Goal: Find specific page/section: Locate a particular part of the current website

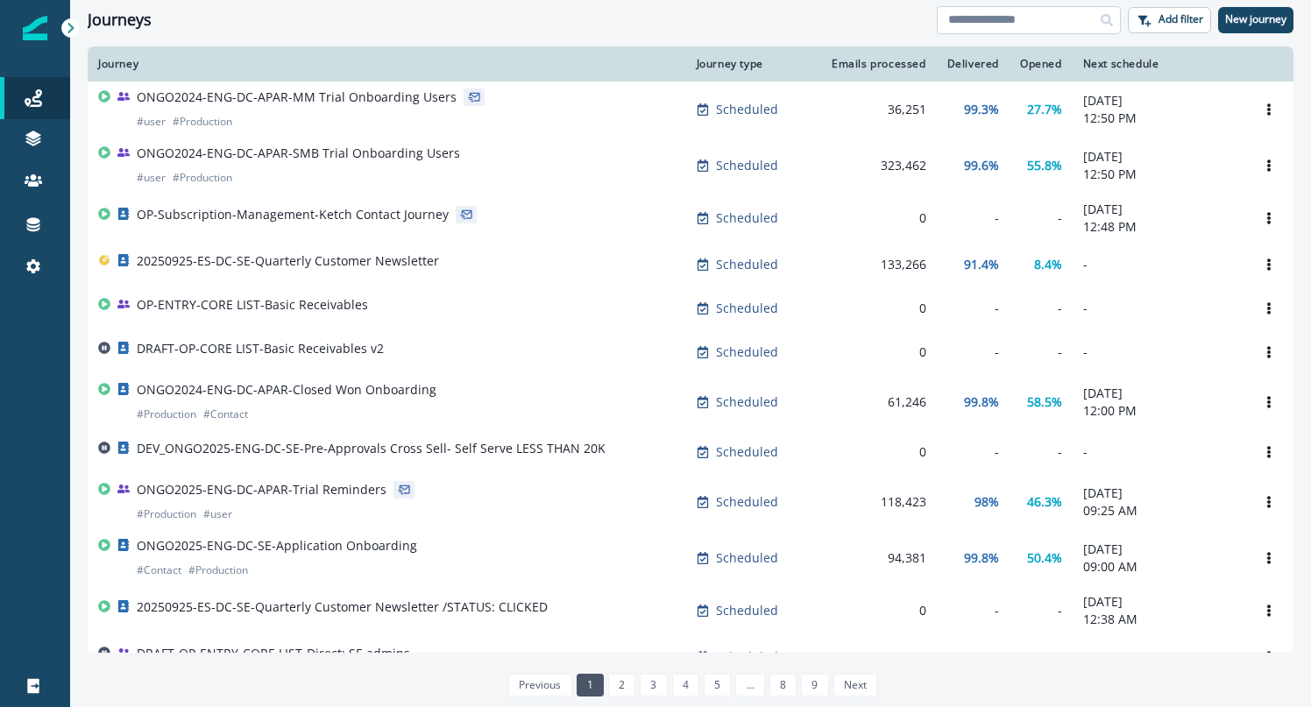
click at [1053, 21] on input at bounding box center [1029, 20] width 184 height 28
type input "**********"
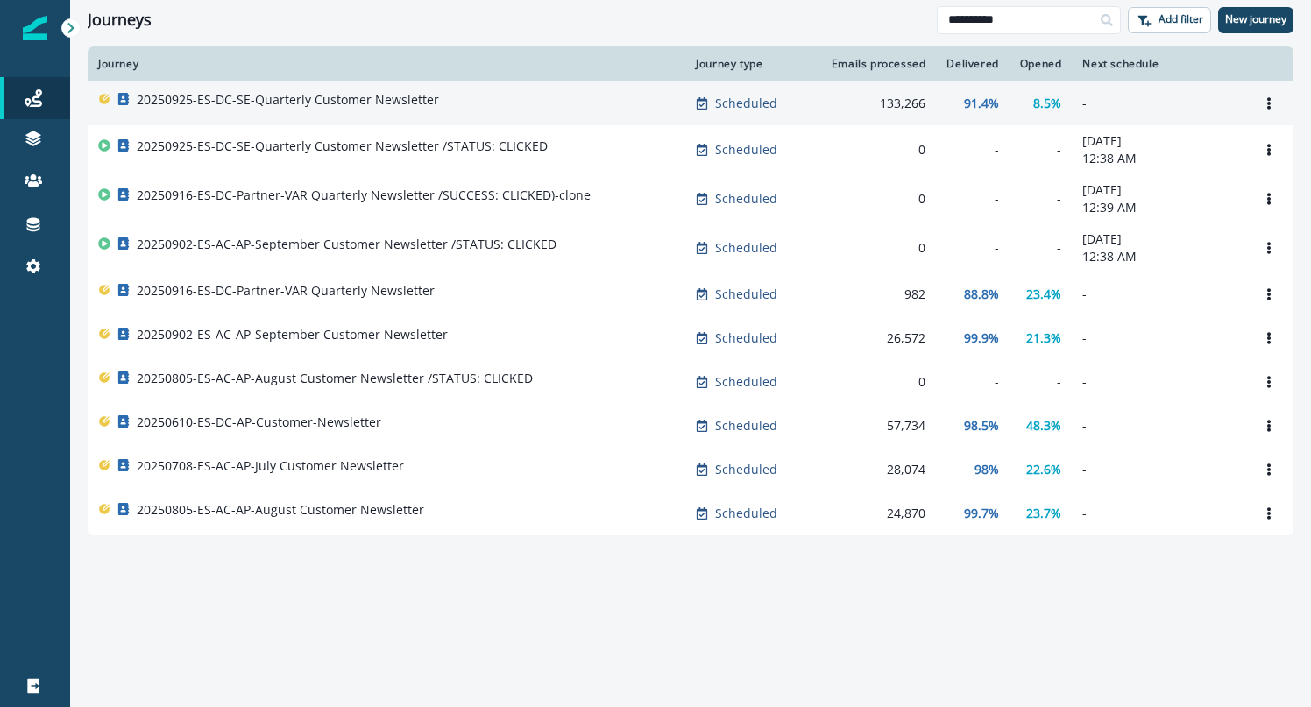
click at [401, 103] on p "20250925-ES-DC-SE-Quarterly Customer Newsletter" at bounding box center [288, 100] width 302 height 18
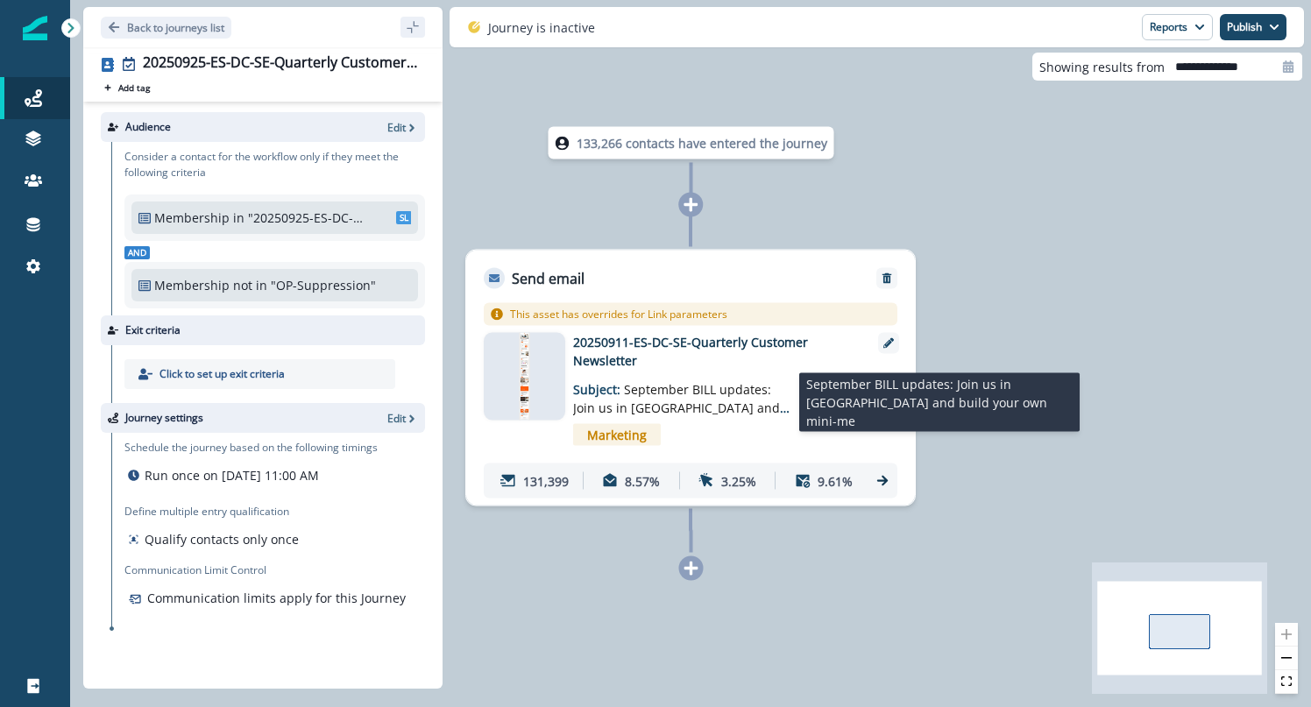
click at [675, 392] on span "September BILL updates: Join us in Las Vegas and build your own mini-me" at bounding box center [681, 407] width 216 height 53
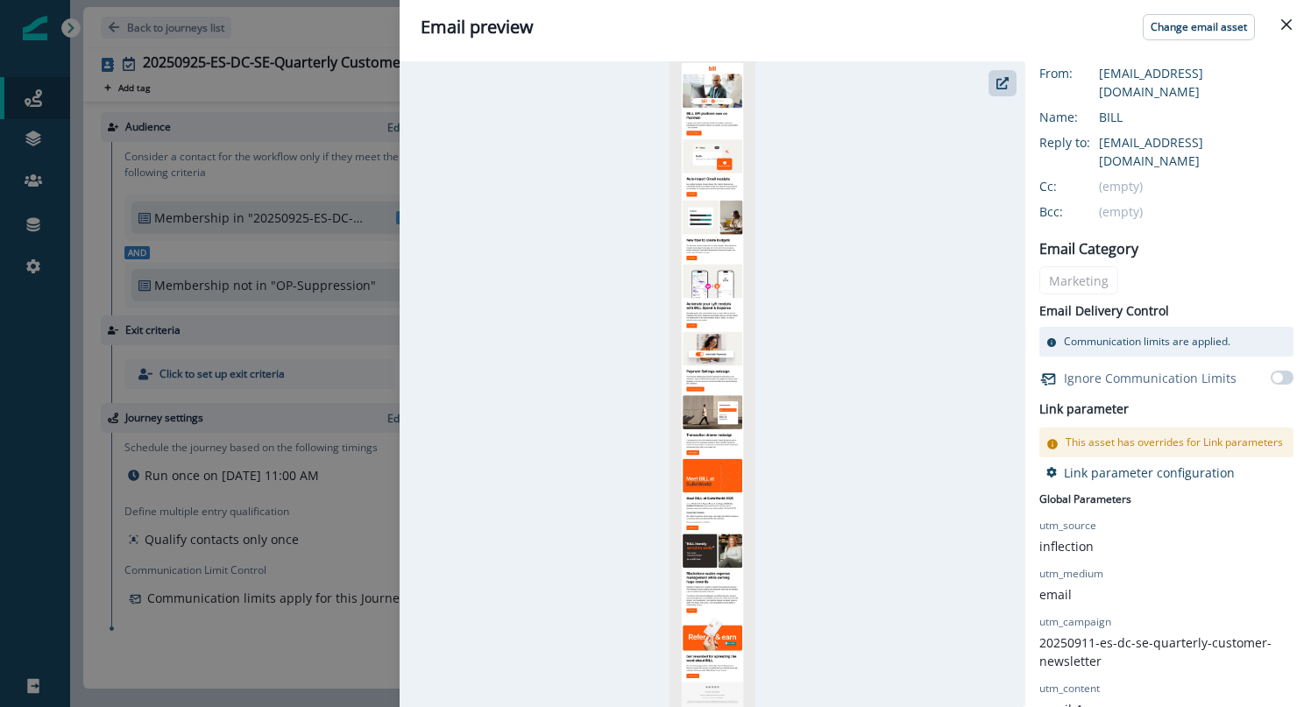
scroll to position [350, 0]
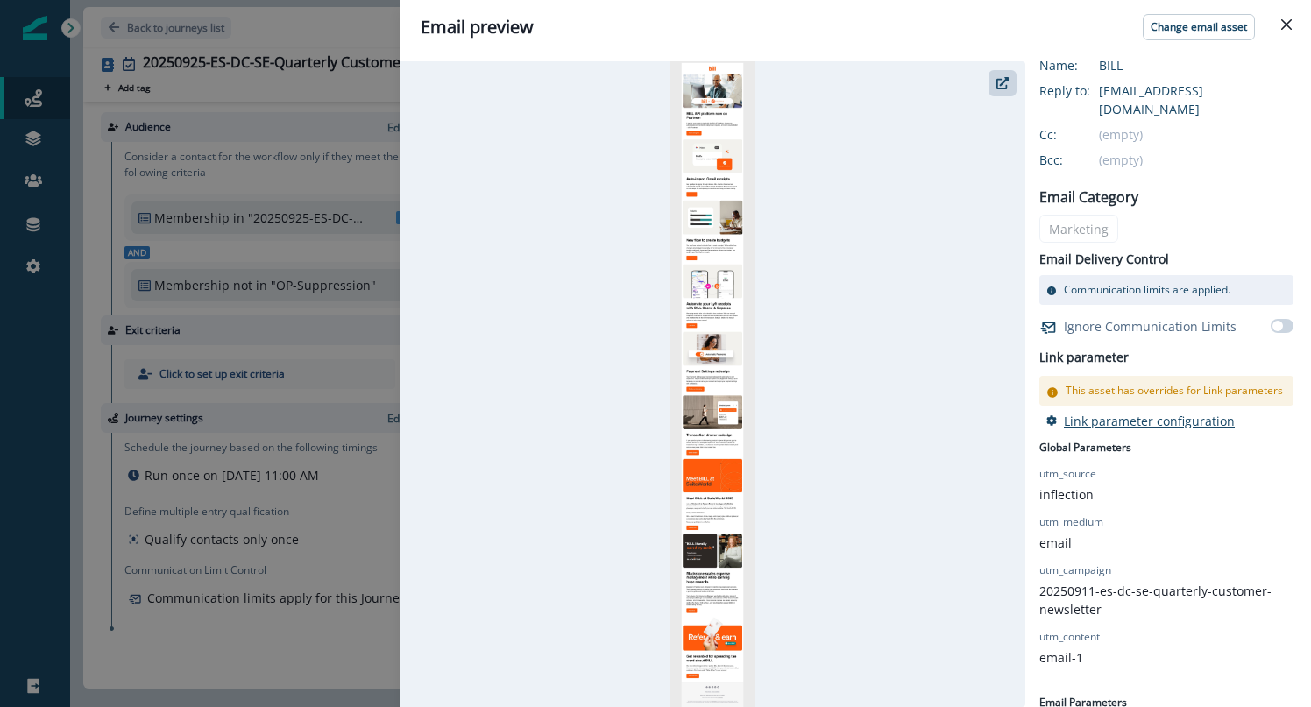
click at [1147, 413] on p "Link parameter configuration" at bounding box center [1149, 421] width 171 height 17
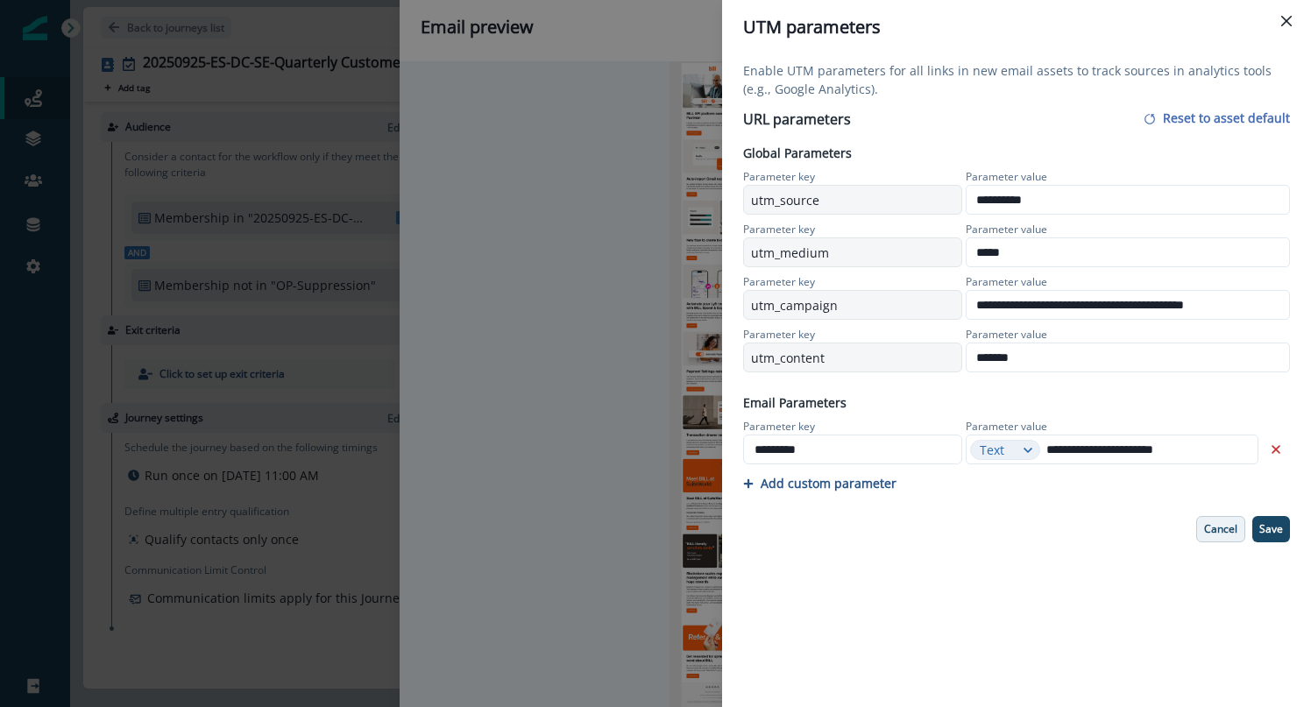
click at [1227, 532] on p "Cancel" at bounding box center [1220, 529] width 33 height 12
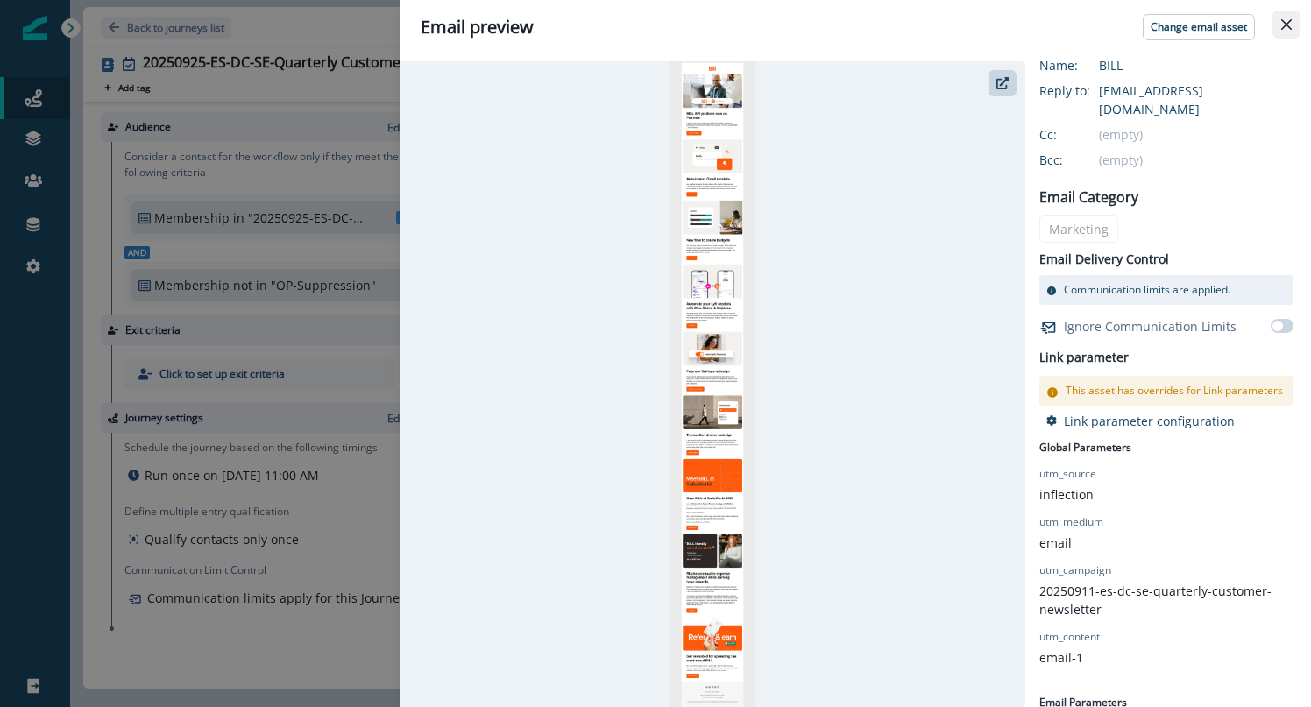
click at [1285, 18] on button "Close" at bounding box center [1286, 25] width 28 height 28
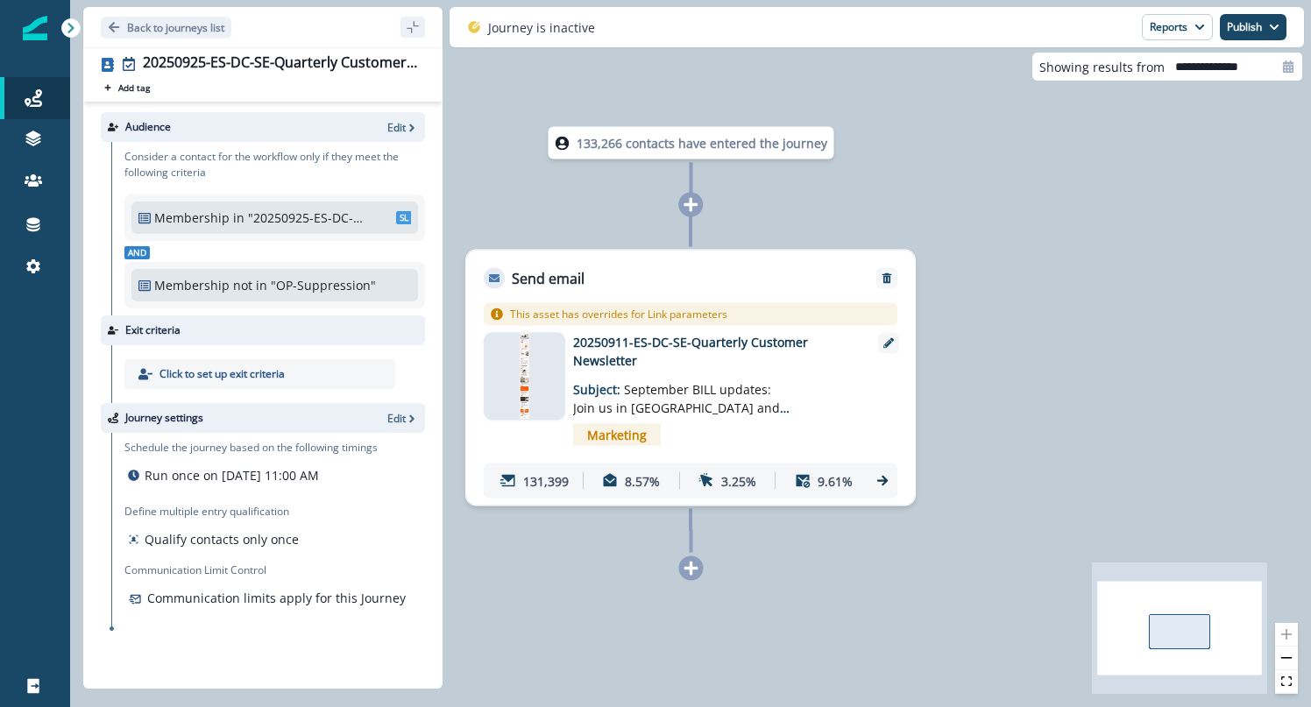
click at [665, 345] on p "20250911-ES-DC-SE-Quarterly Customer Newsletter" at bounding box center [713, 351] width 280 height 37
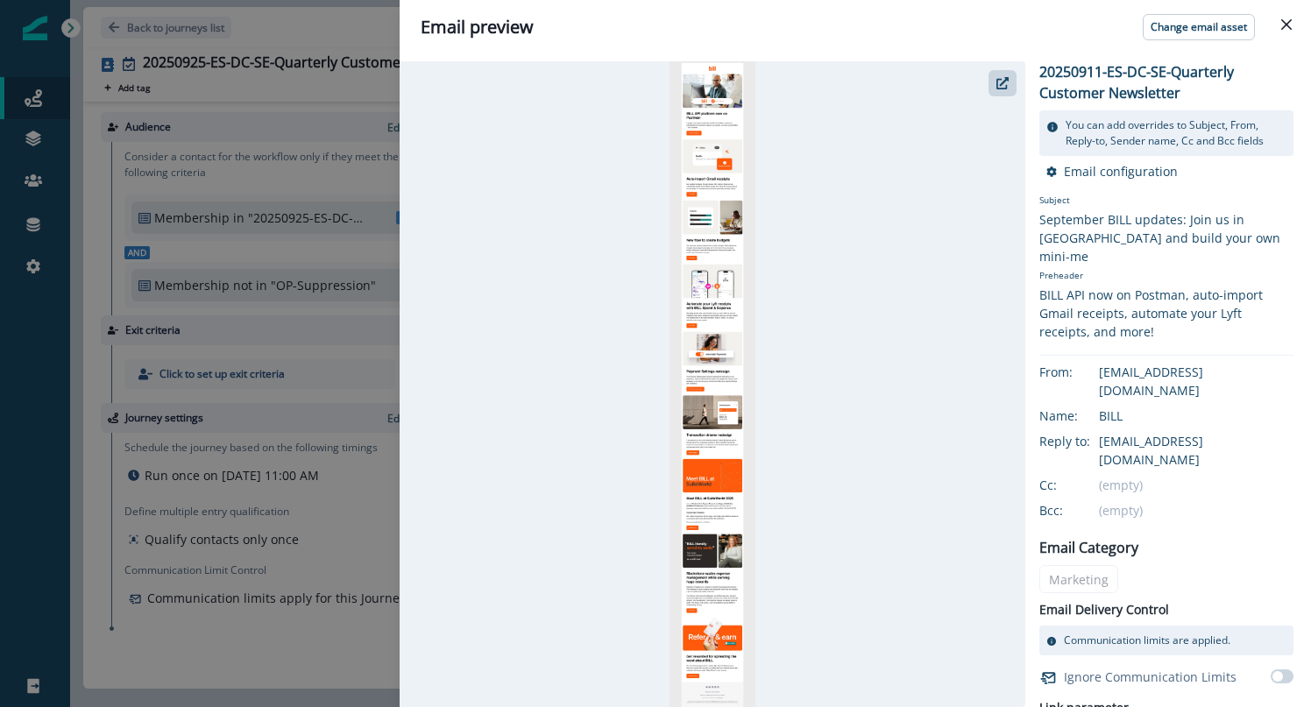
click at [705, 323] on img at bounding box center [712, 384] width 87 height 646
click at [1008, 75] on button "button" at bounding box center [1002, 83] width 28 height 26
click at [1286, 22] on icon "Close" at bounding box center [1286, 24] width 11 height 11
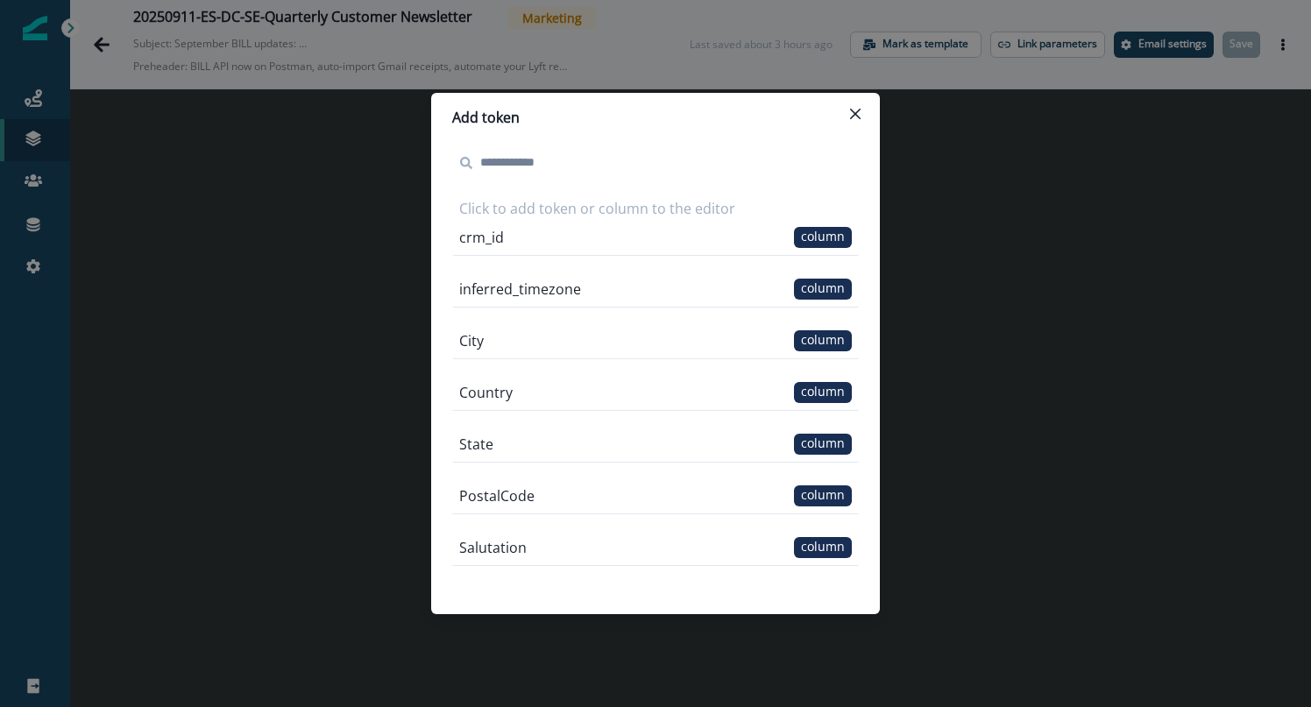
scroll to position [1325, 0]
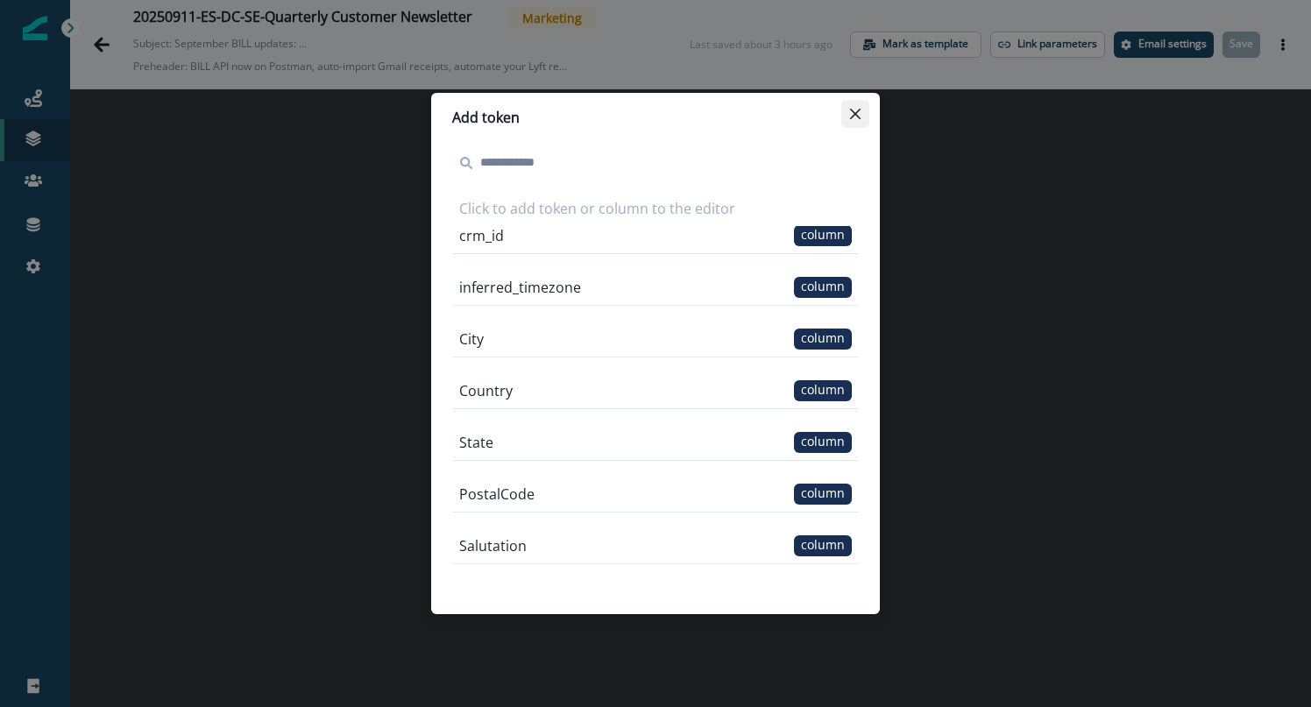
click at [851, 110] on icon "Close" at bounding box center [855, 114] width 11 height 11
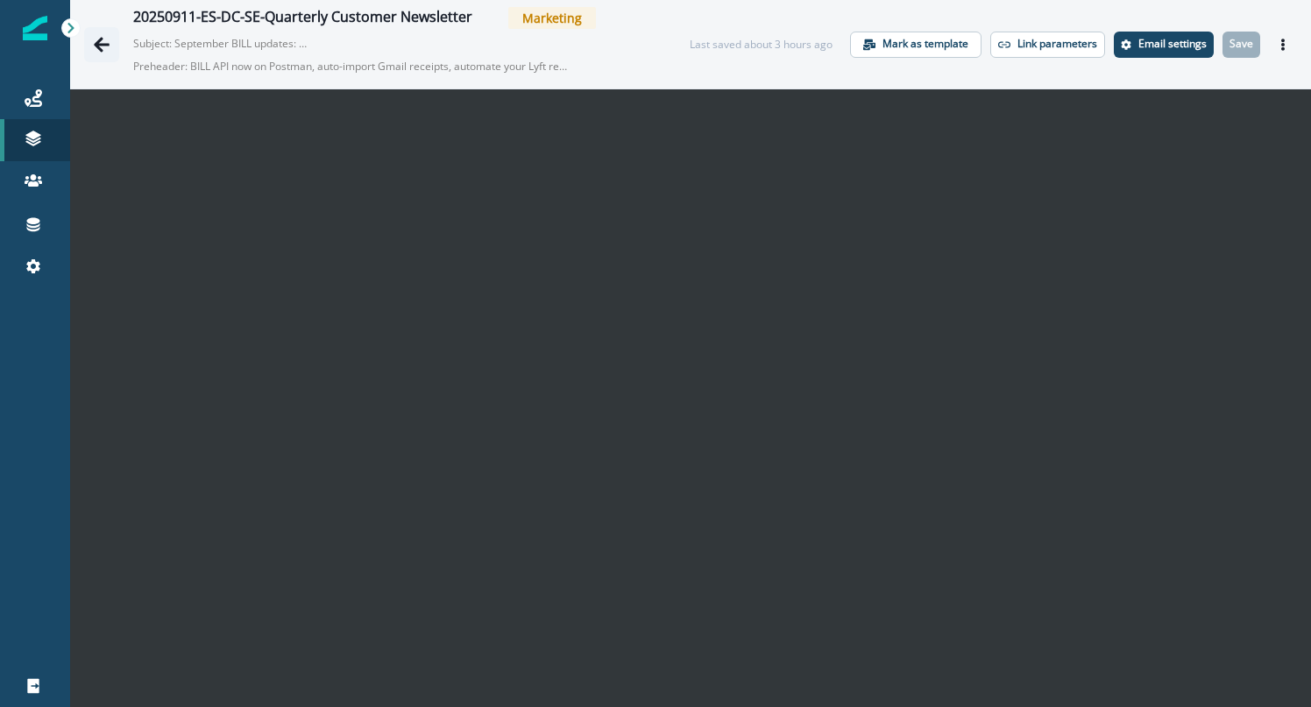
click at [88, 52] on button "Go back" at bounding box center [101, 44] width 35 height 35
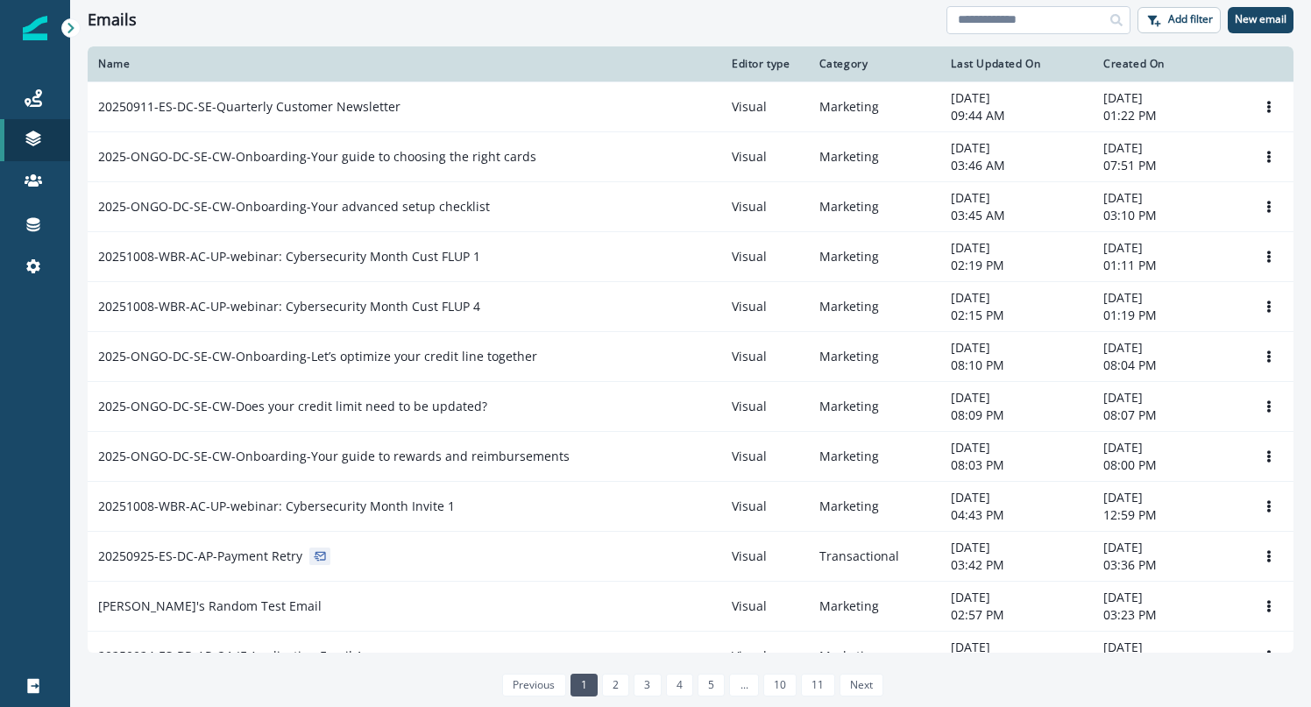
click at [1014, 17] on input at bounding box center [1038, 20] width 184 height 28
type input "**********"
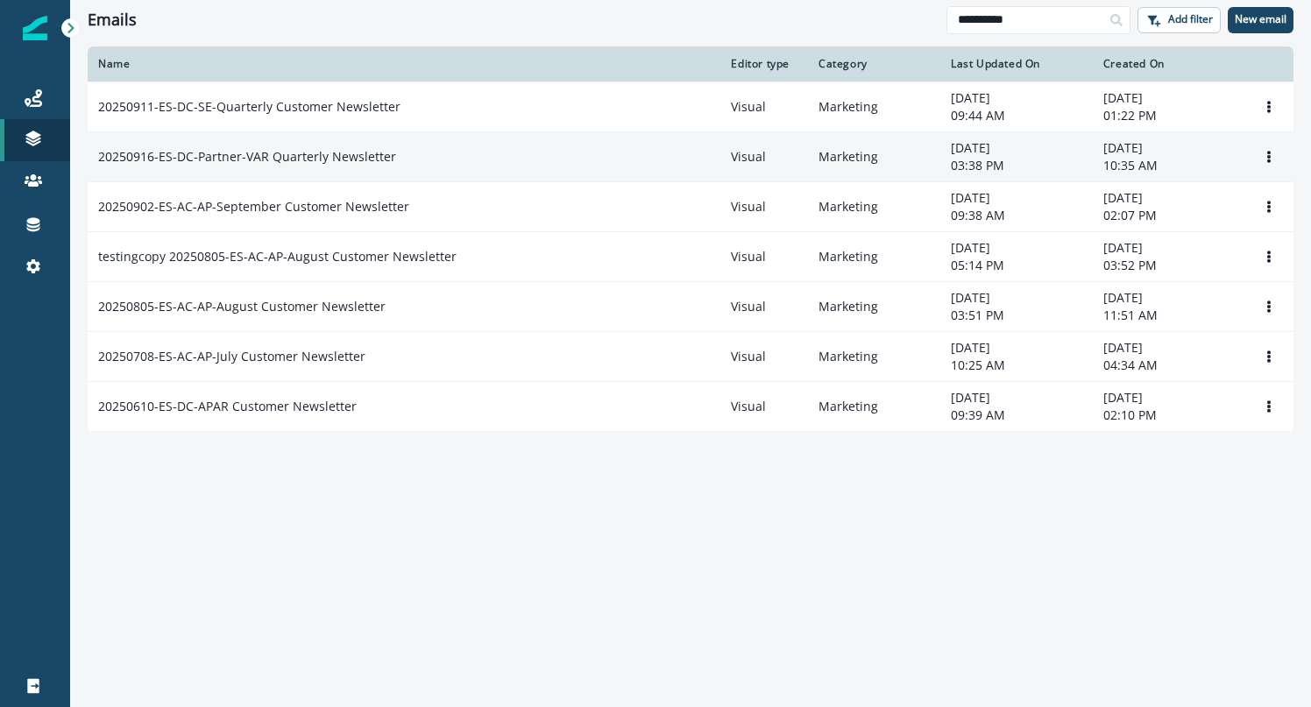
click at [298, 156] on p "20250916-ES-DC-Partner-VAR Quarterly Newsletter" at bounding box center [247, 157] width 298 height 18
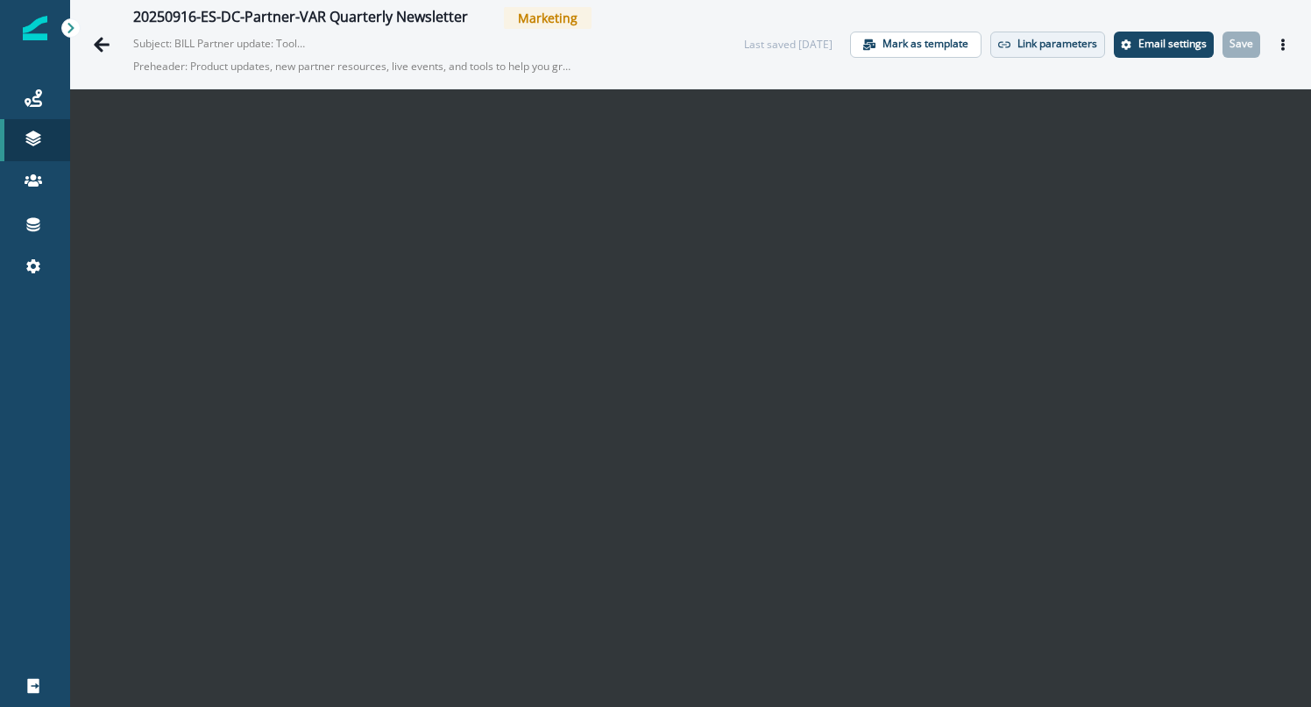
click at [1014, 45] on button "Link parameters" at bounding box center [1047, 45] width 115 height 26
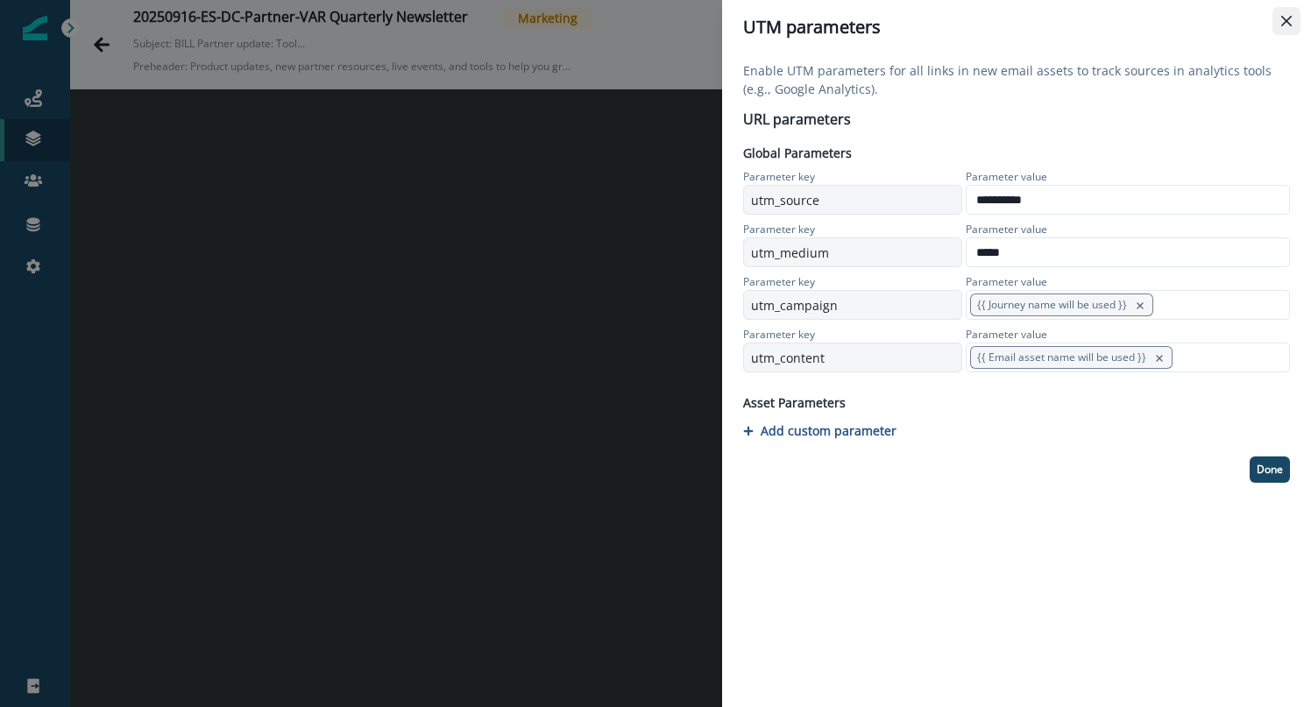
click at [1282, 19] on icon "Close" at bounding box center [1286, 21] width 11 height 11
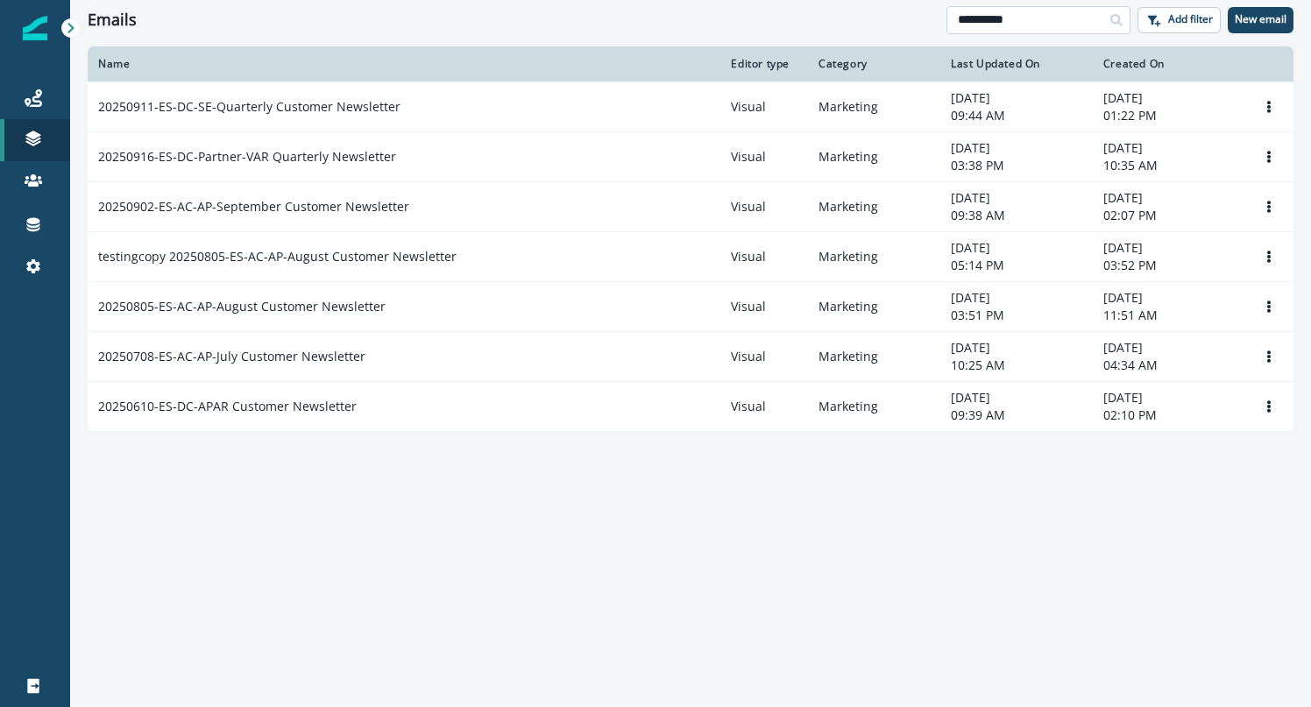
click at [1027, 19] on input "**********" at bounding box center [1038, 20] width 184 height 28
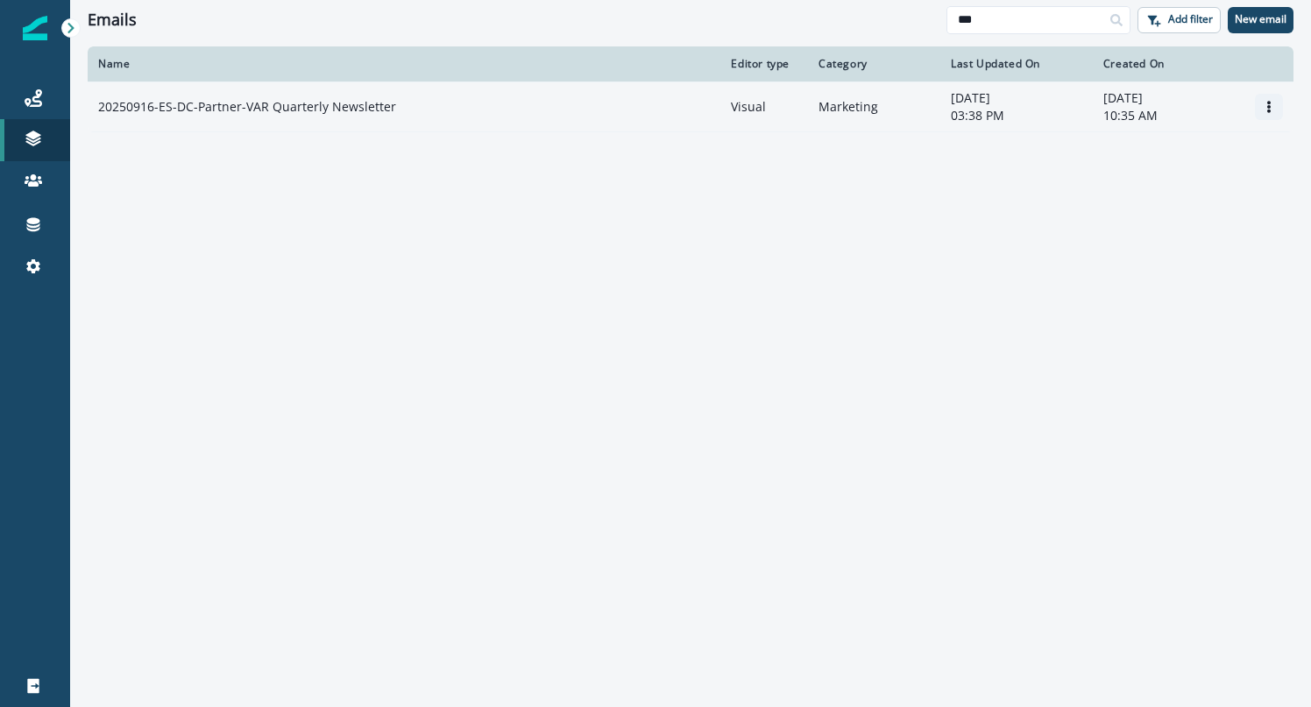
type input "***"
click at [1272, 97] on button "Options" at bounding box center [1269, 107] width 28 height 26
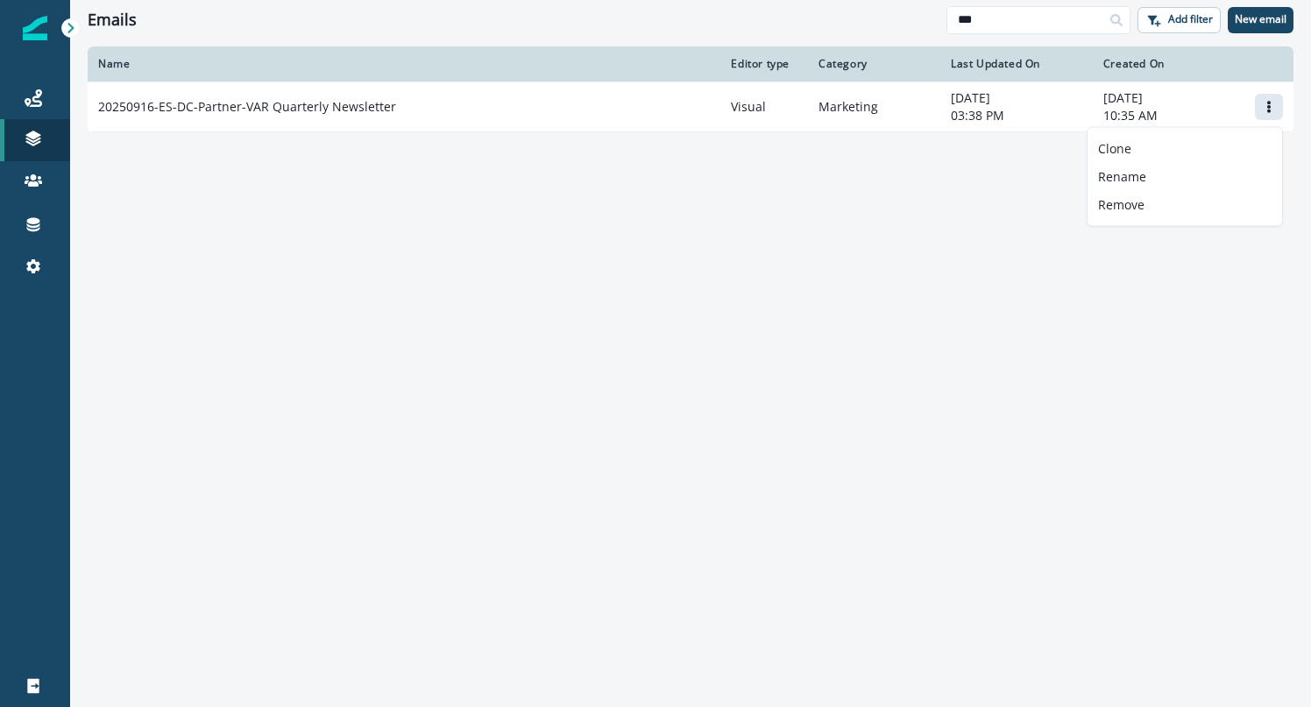
click at [760, 259] on div "Name Editor type Category Last Updated On Created On 20250916-ES-DC-Partner-VAR…" at bounding box center [690, 375] width 1241 height 659
